Goal: Task Accomplishment & Management: Manage account settings

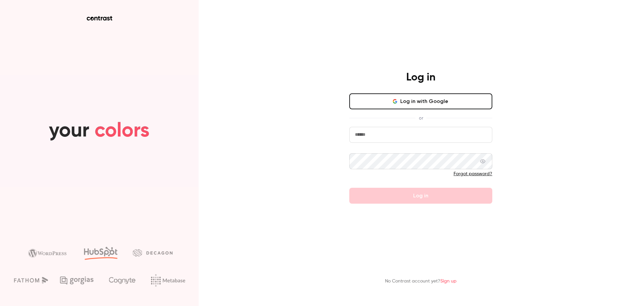
click at [395, 137] on input "email" at bounding box center [420, 135] width 143 height 16
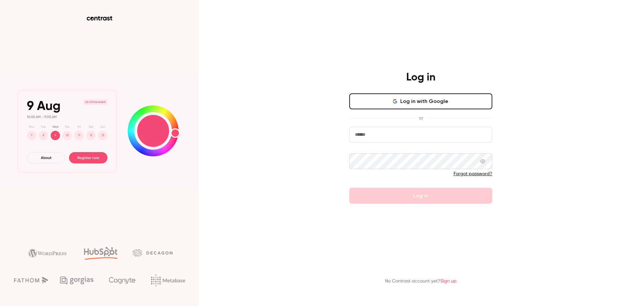
drag, startPoint x: 488, startPoint y: 138, endPoint x: 479, endPoint y: 131, distance: 11.8
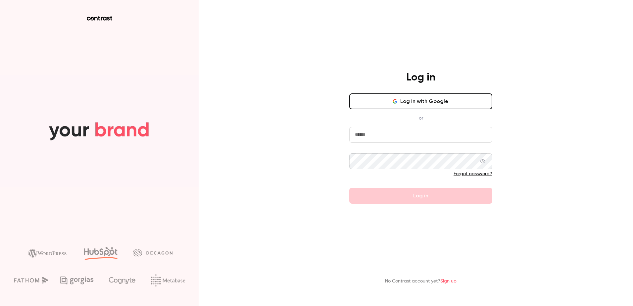
click at [0, 306] on com-1password-button at bounding box center [0, 306] width 0 height 0
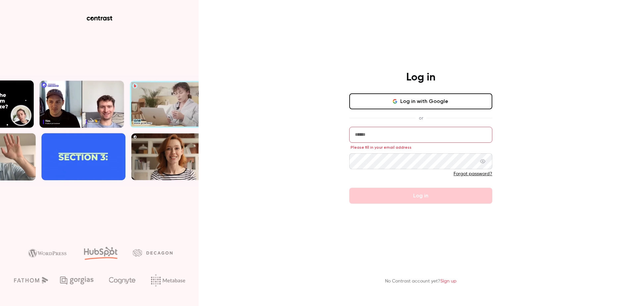
click at [473, 142] on input "email" at bounding box center [420, 135] width 143 height 16
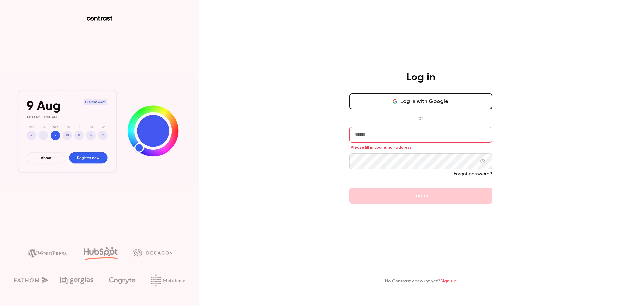
click at [0, 306] on com-1password-button at bounding box center [0, 306] width 0 height 0
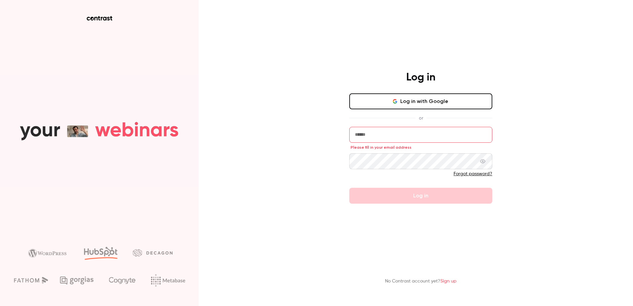
click at [425, 132] on input "email" at bounding box center [420, 135] width 143 height 16
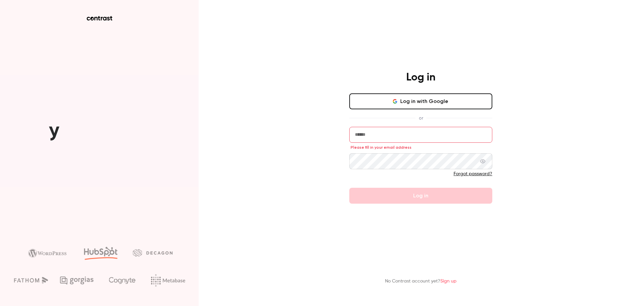
click at [0, 306] on com-1password-button at bounding box center [0, 306] width 0 height 0
type input "**********"
